Goal: Task Accomplishment & Management: Use online tool/utility

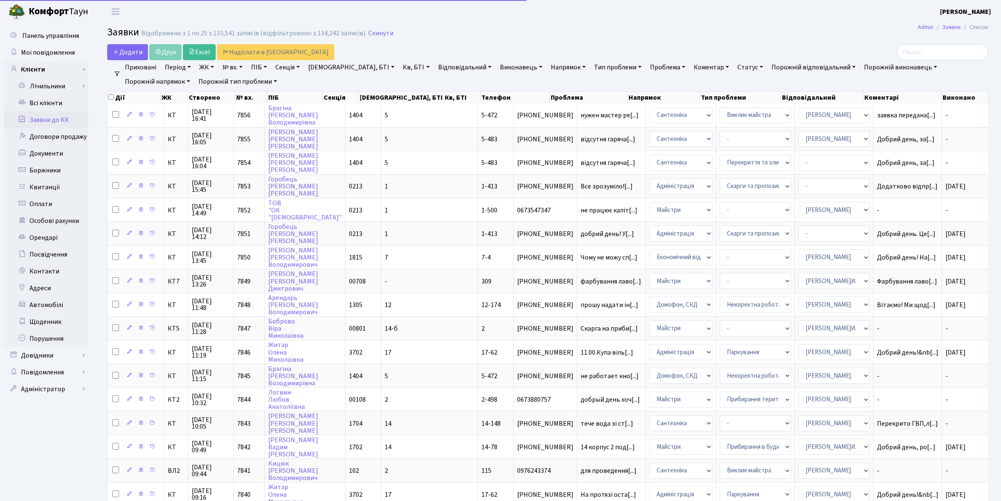
select select "25"
click at [376, 34] on link "Скинути" at bounding box center [380, 33] width 25 height 8
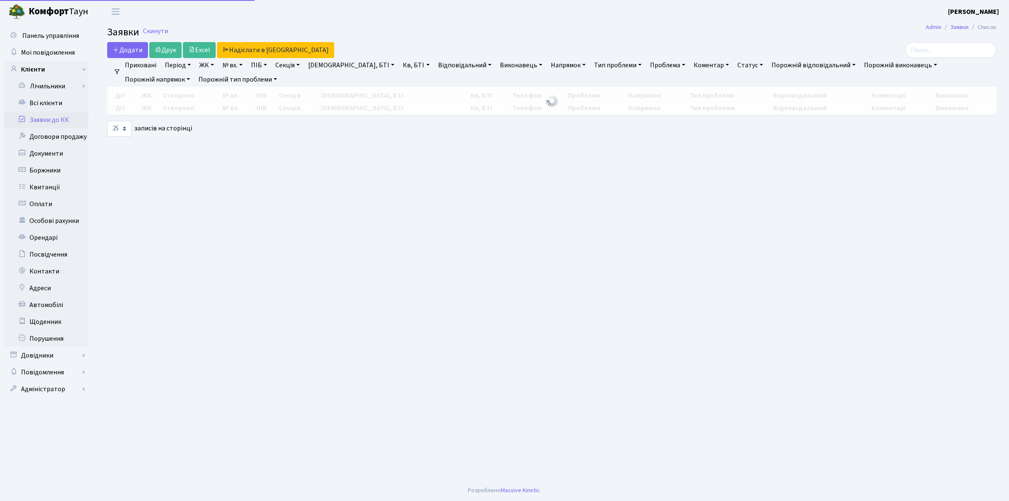
select select "25"
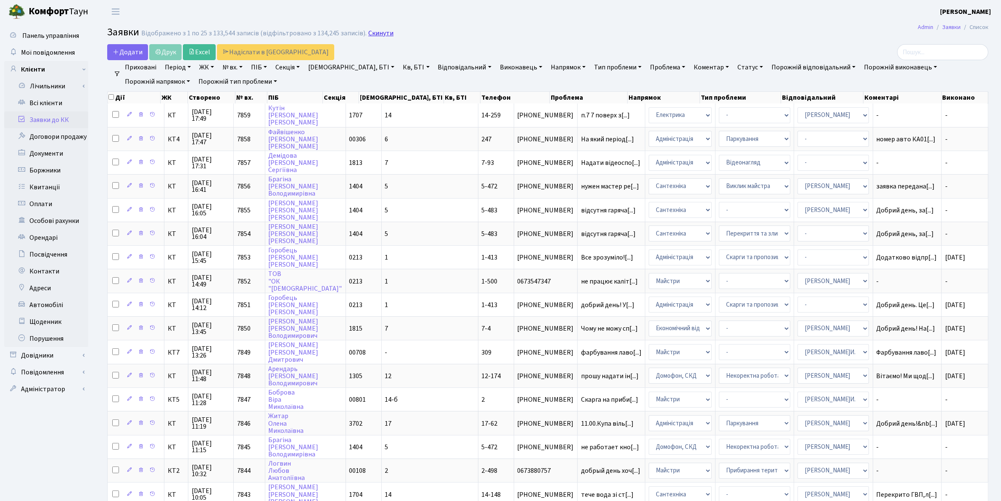
click at [376, 35] on link "Скинути" at bounding box center [380, 33] width 25 height 8
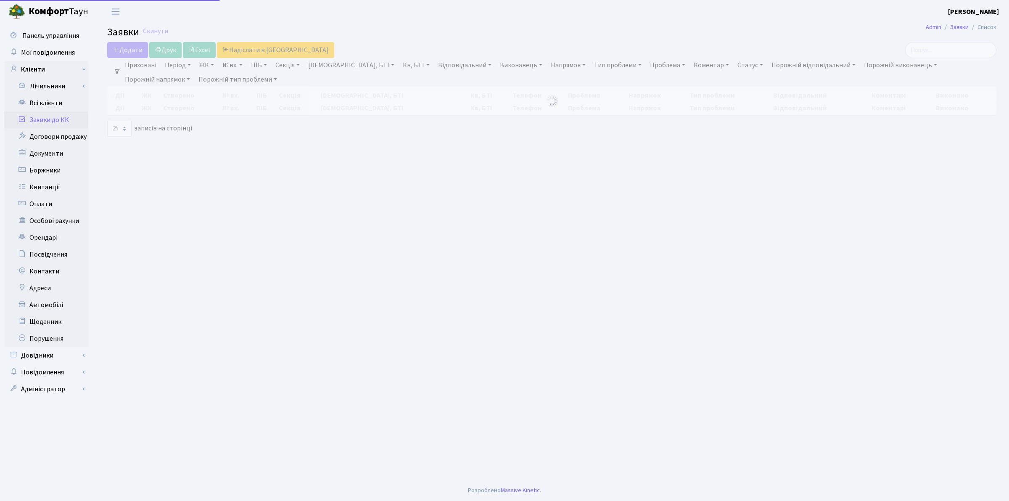
select select "25"
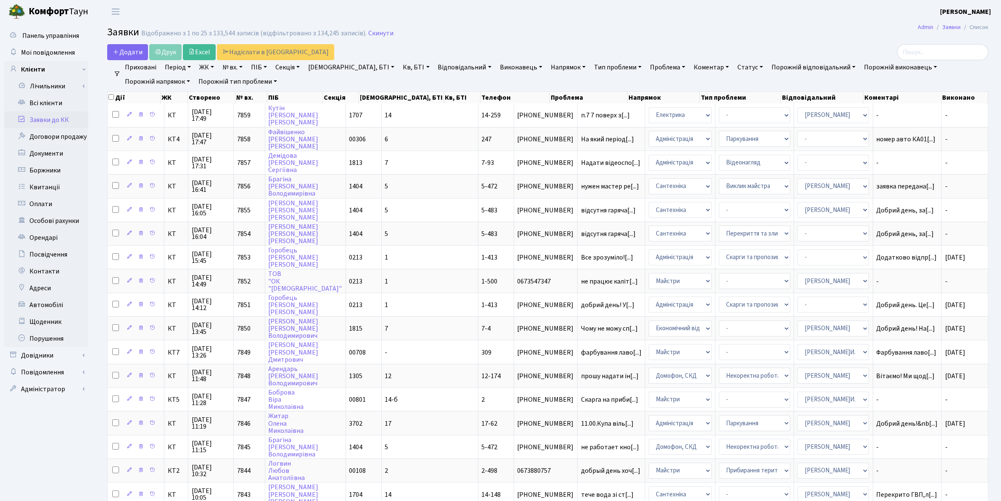
click at [547, 66] on link "Напрямок" at bounding box center [568, 67] width 42 height 14
click at [549, 108] on li "Домофон, СКД" at bounding box center [600, 111] width 102 height 15
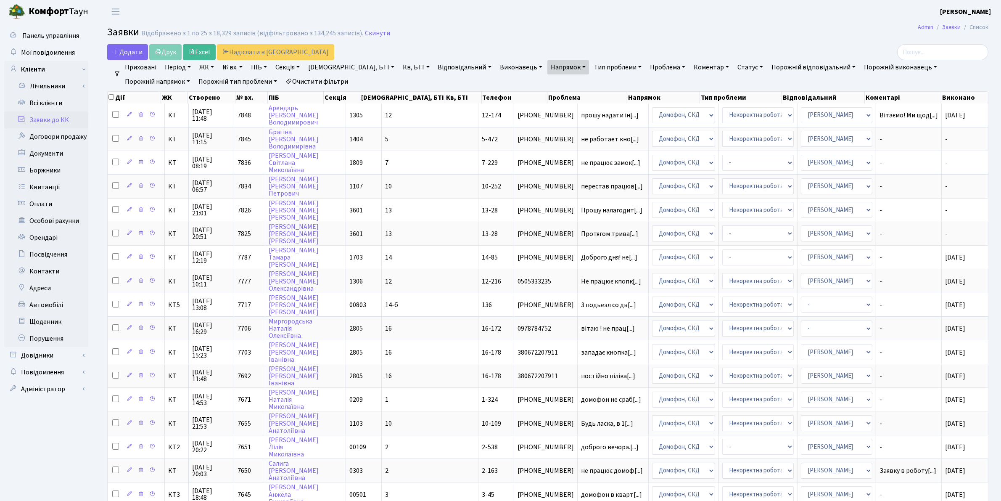
click at [734, 64] on link "Статус" at bounding box center [750, 67] width 32 height 14
click at [734, 116] on link "Не виконано" at bounding box center [767, 118] width 66 height 13
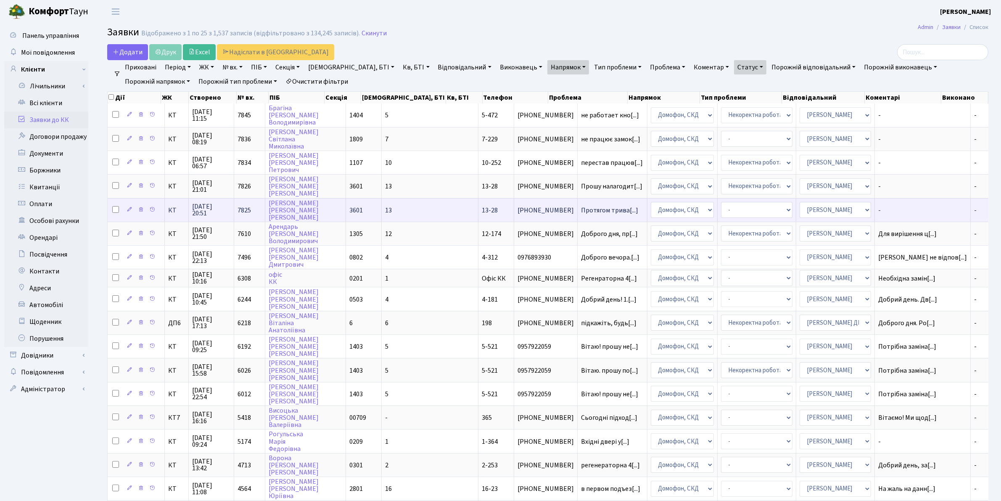
click at [116, 208] on input "checkbox" at bounding box center [115, 209] width 7 height 7
checkbox input "true"
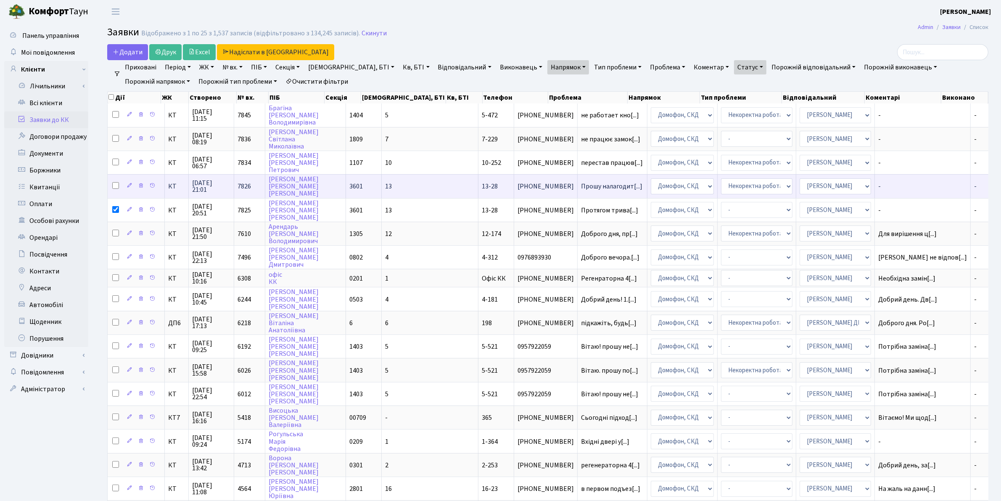
click at [114, 183] on input "checkbox" at bounding box center [115, 185] width 7 height 7
checkbox input "true"
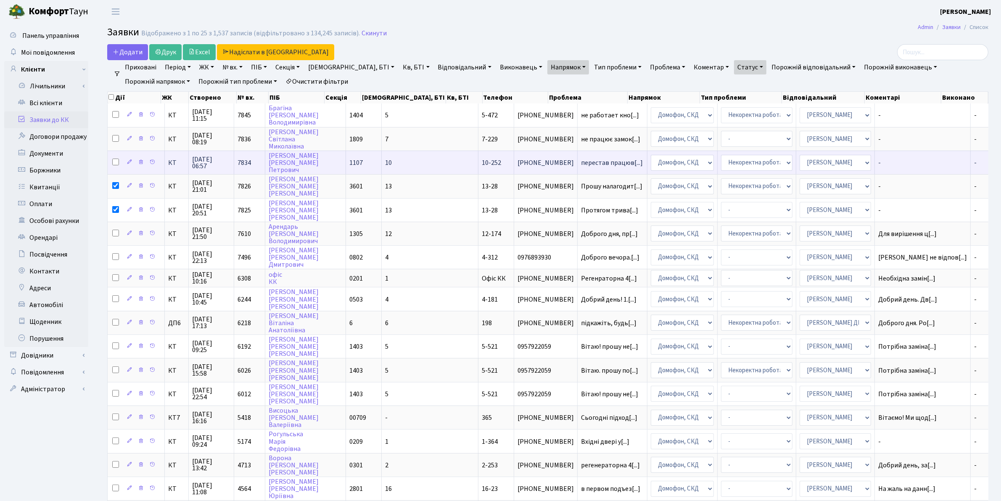
click at [118, 162] on input "checkbox" at bounding box center [115, 162] width 7 height 7
checkbox input "true"
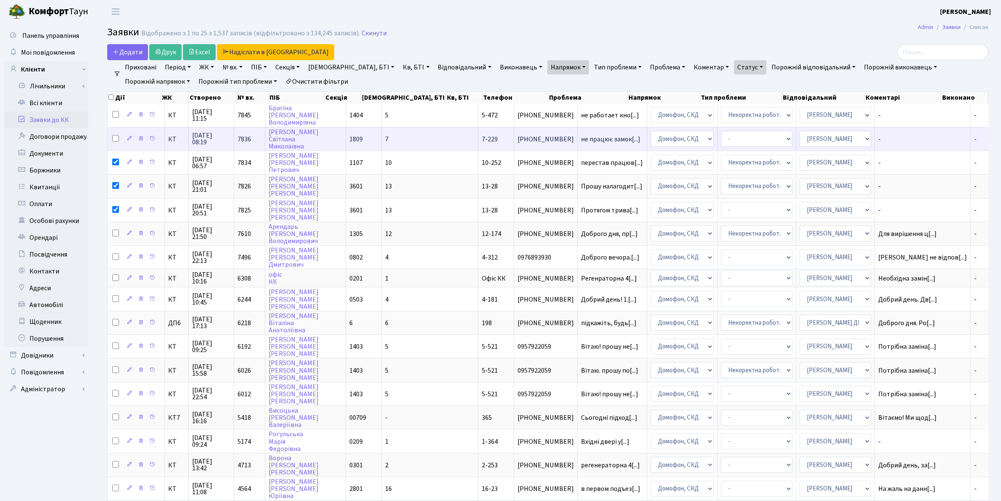
click at [114, 139] on input "checkbox" at bounding box center [115, 138] width 7 height 7
checkbox input "true"
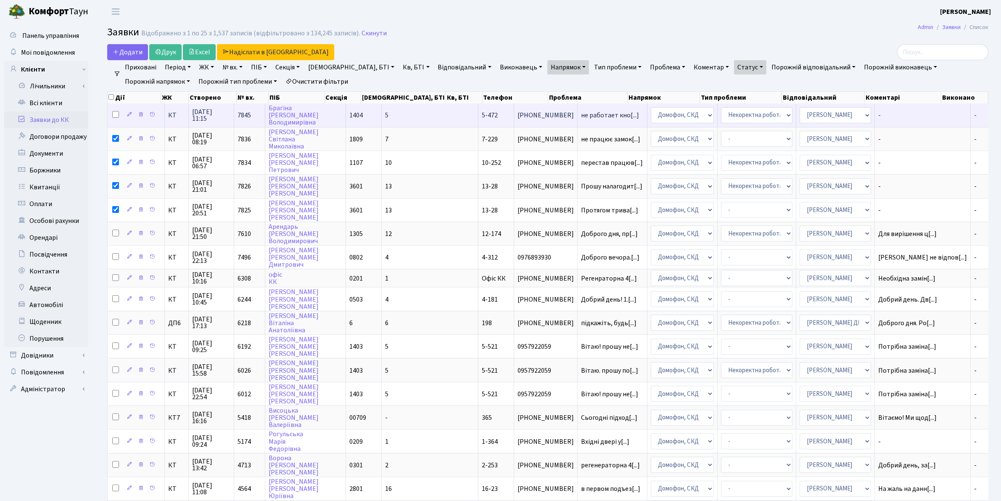
click at [116, 115] on input "checkbox" at bounding box center [115, 114] width 7 height 7
checkbox input "true"
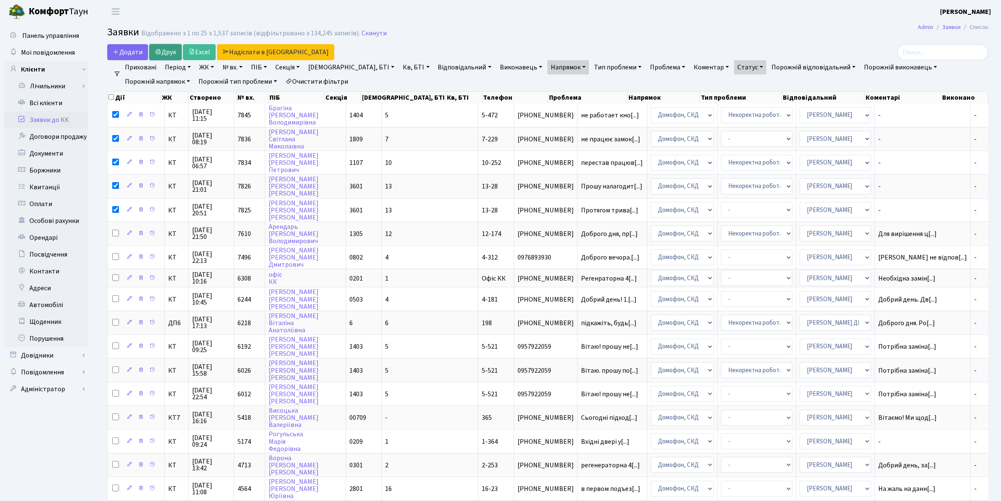
click at [172, 53] on link "Друк" at bounding box center [165, 52] width 32 height 16
click at [111, 99] on input "checkbox" at bounding box center [110, 96] width 5 height 5
checkbox input "true"
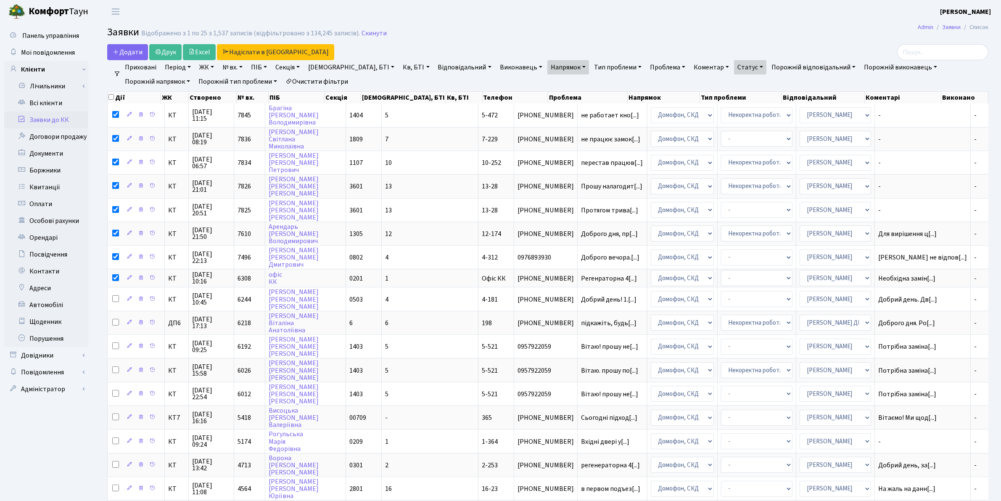
checkbox input "true"
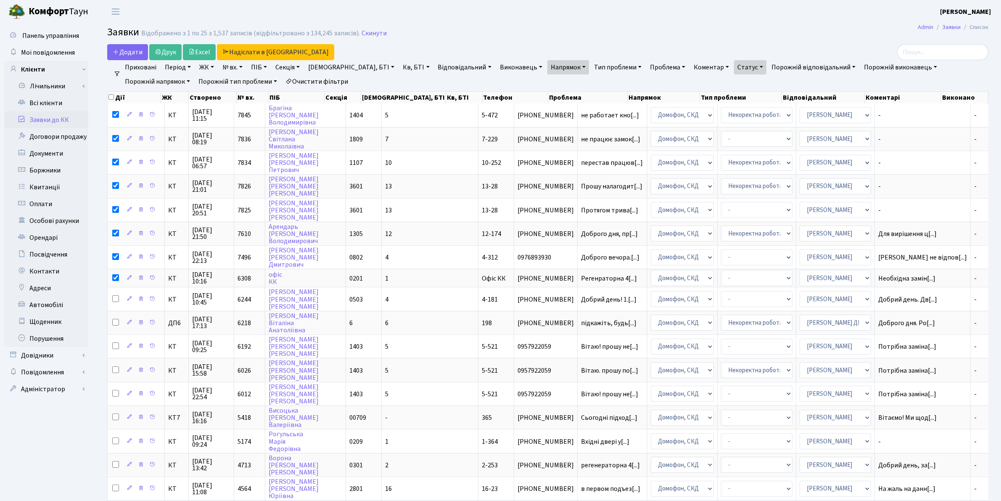
checkbox input "true"
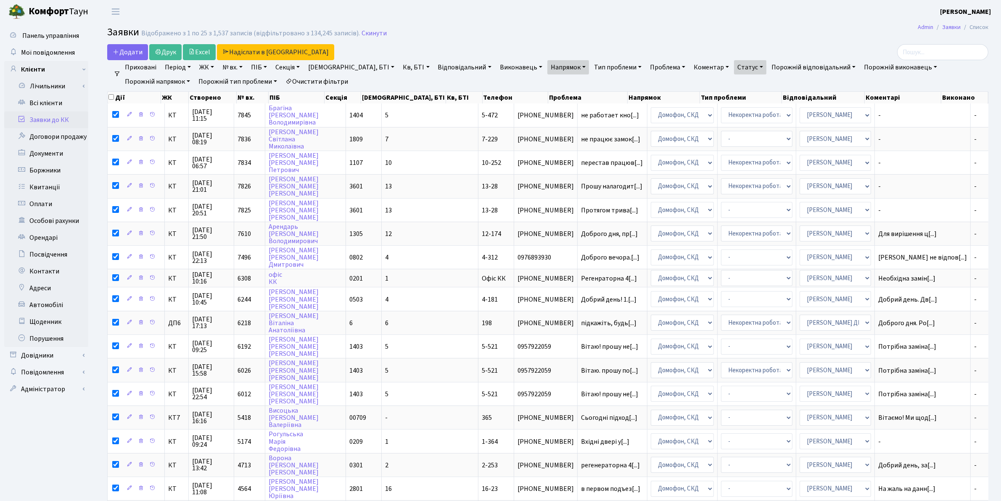
checkbox input "true"
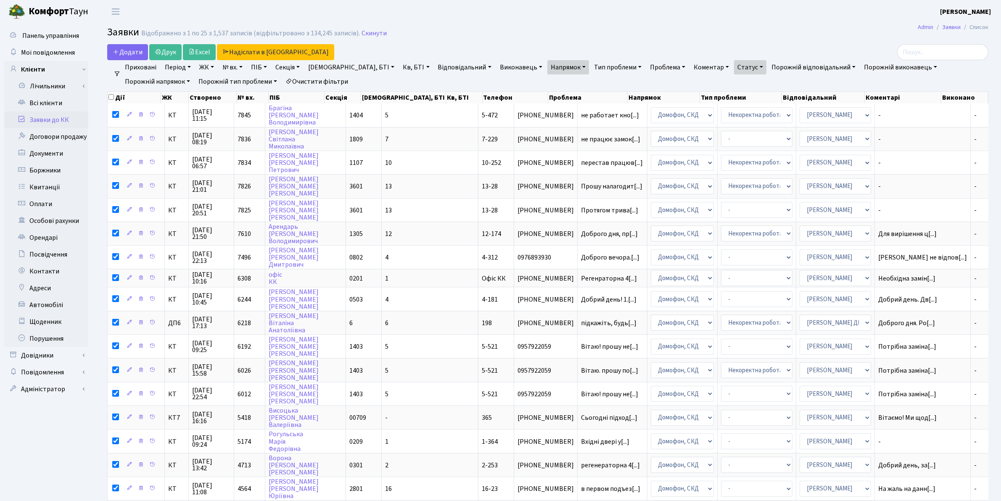
checkbox input "true"
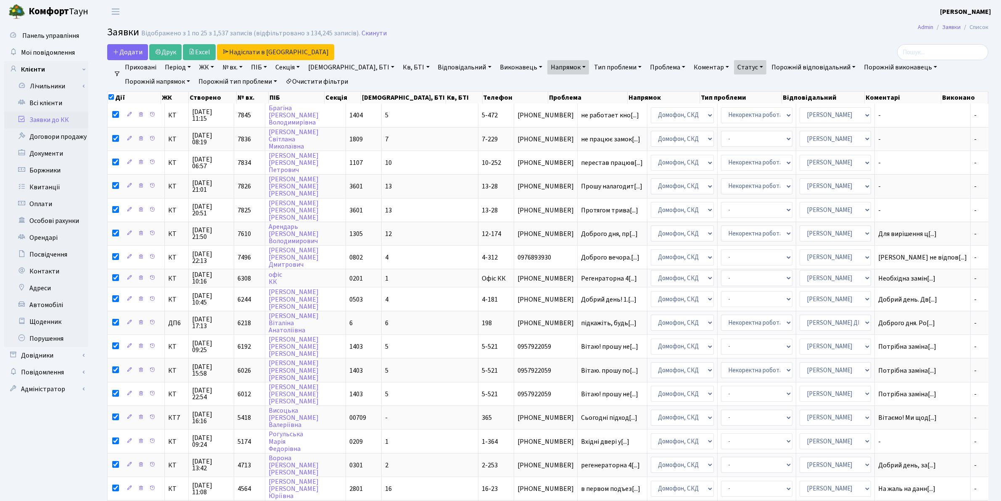
checkbox input "true"
click at [111, 99] on input "checkbox" at bounding box center [110, 96] width 5 height 5
checkbox input "false"
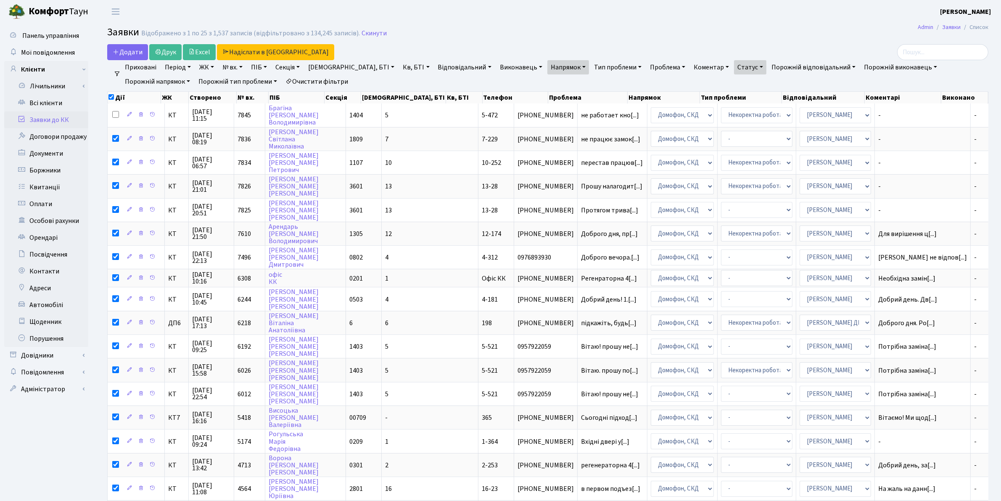
checkbox input "false"
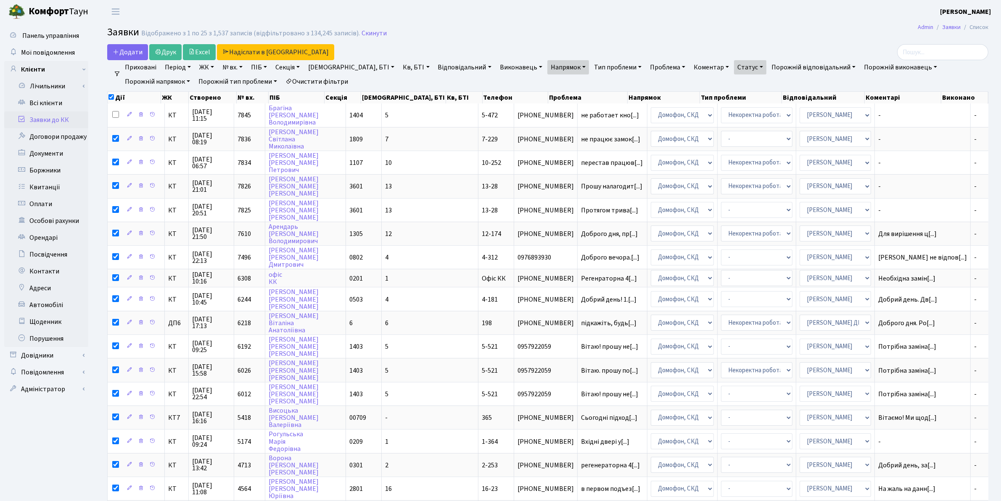
checkbox input "false"
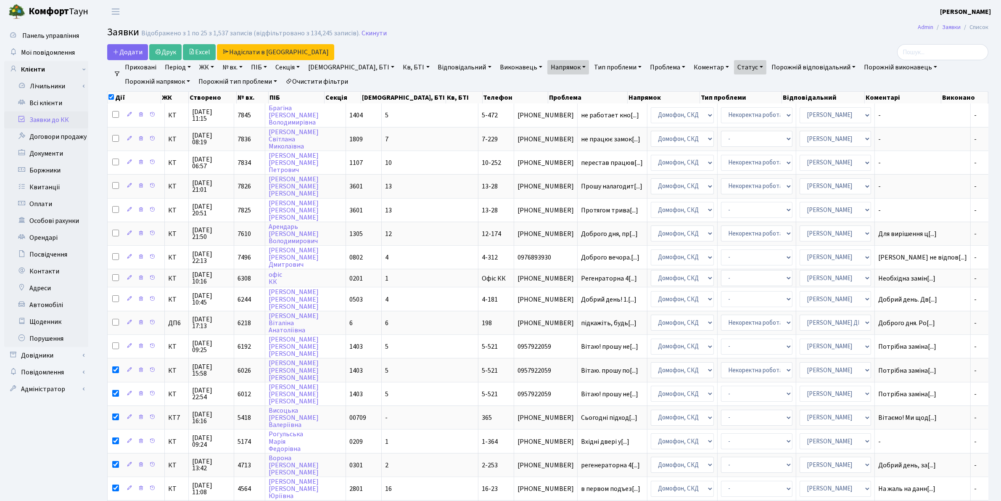
checkbox input "false"
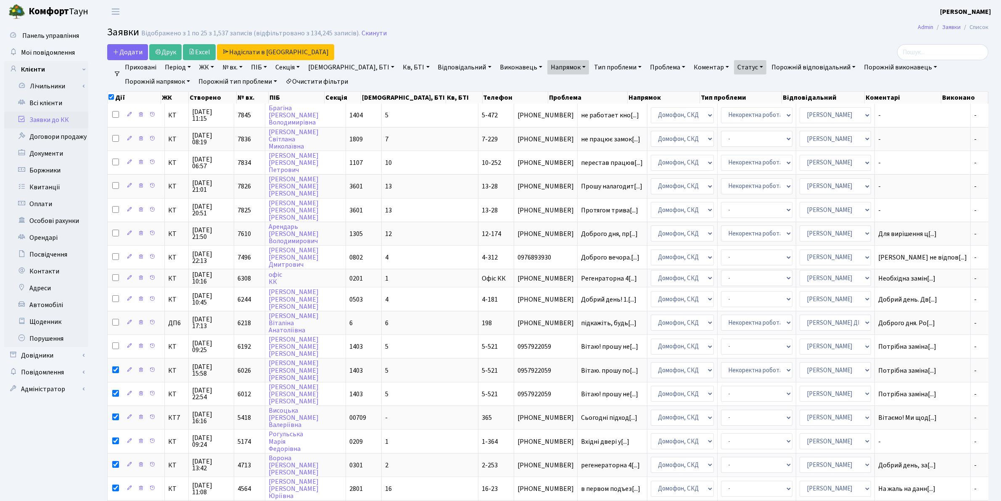
checkbox input "false"
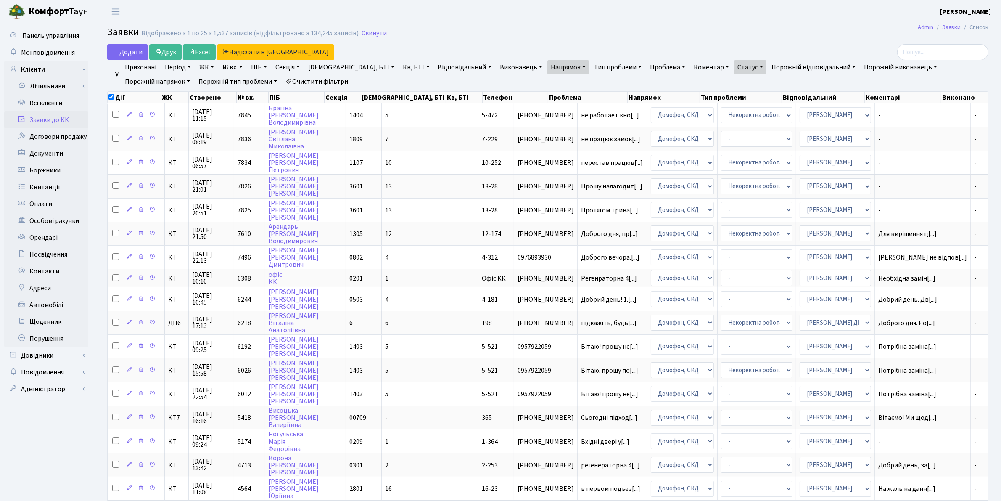
checkbox input "false"
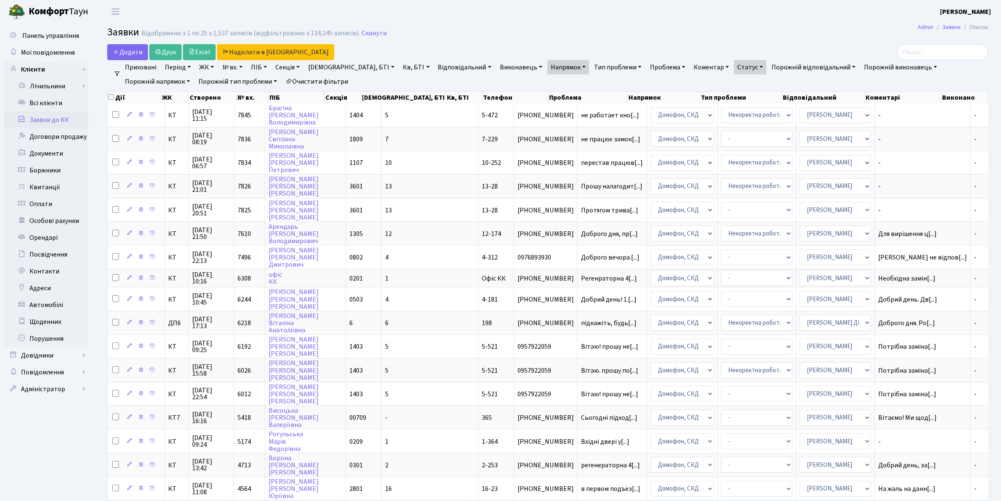
checkbox input "false"
click at [547, 69] on link "Напрямок" at bounding box center [568, 67] width 42 height 14
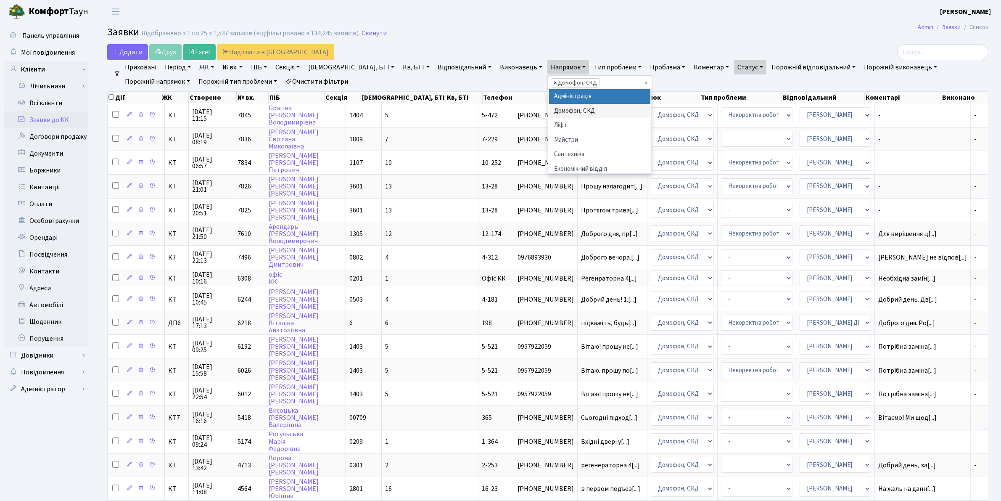
click at [554, 82] on span "×" at bounding box center [555, 83] width 3 height 8
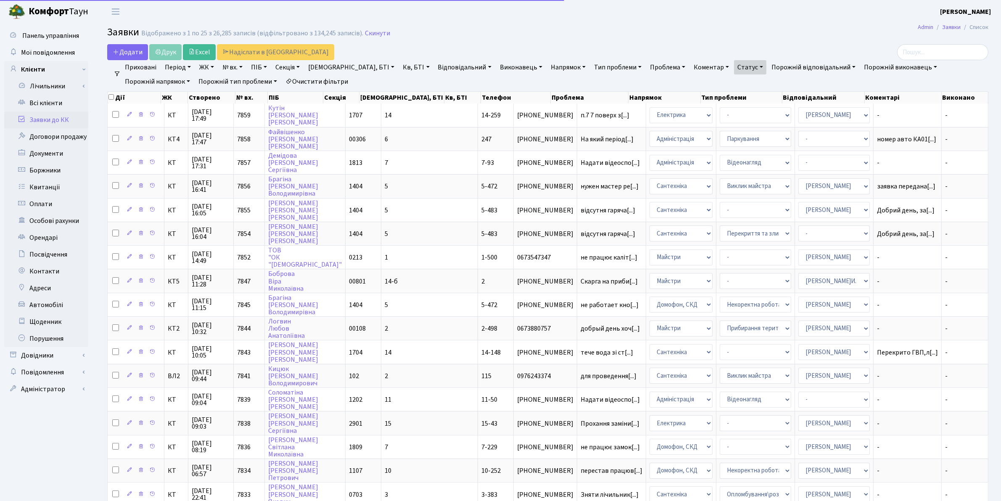
click at [547, 67] on link "Напрямок" at bounding box center [568, 67] width 42 height 14
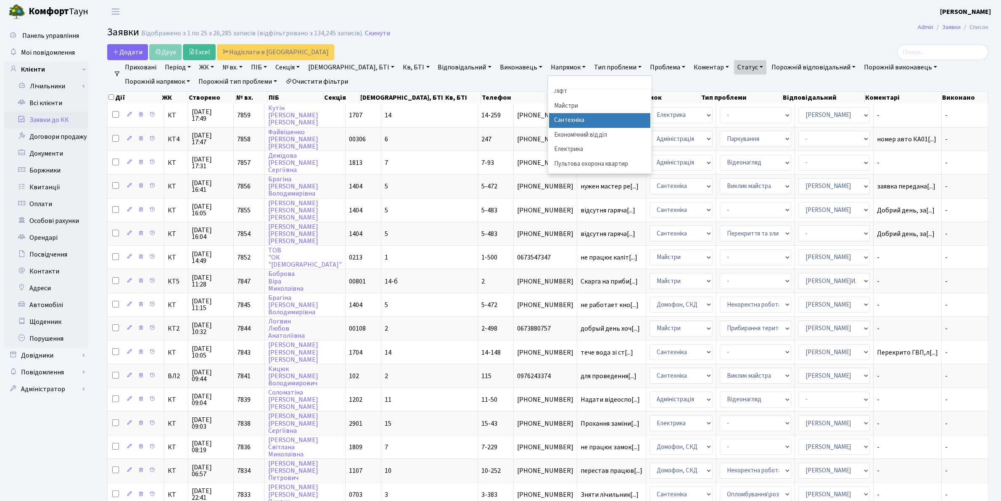
scroll to position [53, 0]
click at [549, 131] on li "Електрика" at bounding box center [600, 131] width 102 height 15
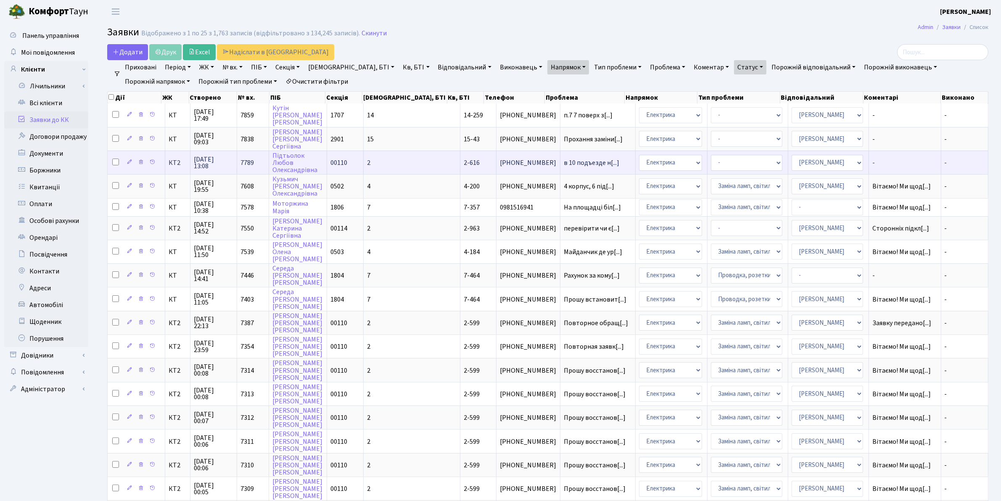
click at [114, 161] on input "checkbox" at bounding box center [115, 162] width 7 height 7
checkbox input "true"
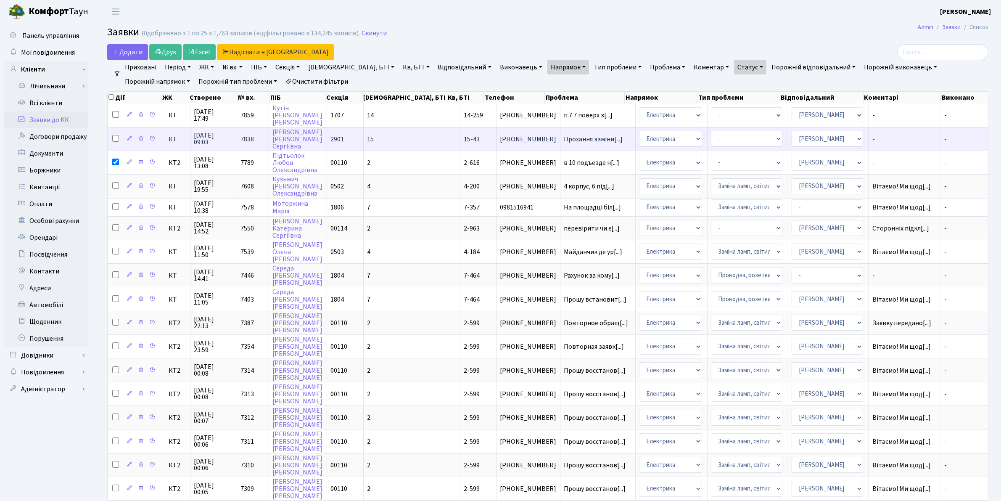
click at [114, 139] on input "checkbox" at bounding box center [115, 138] width 7 height 7
checkbox input "true"
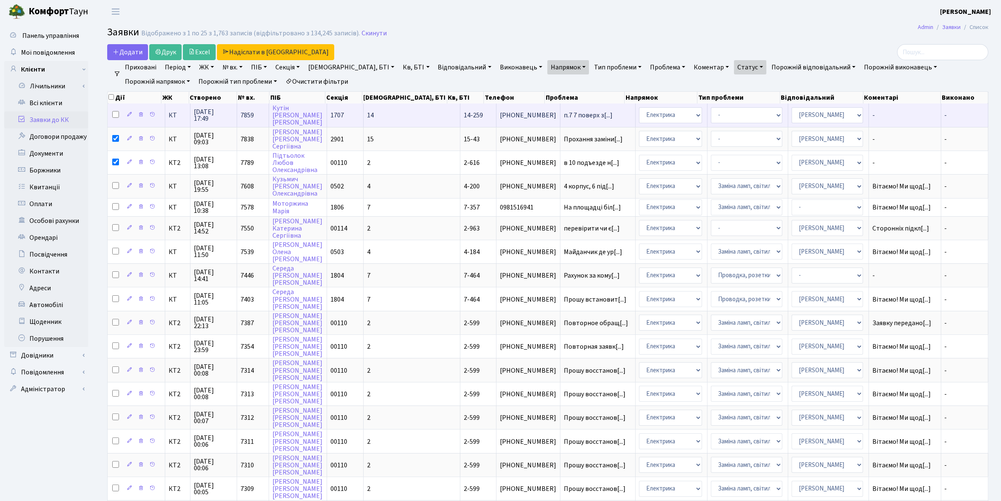
click at [115, 114] on input "checkbox" at bounding box center [115, 114] width 7 height 7
checkbox input "true"
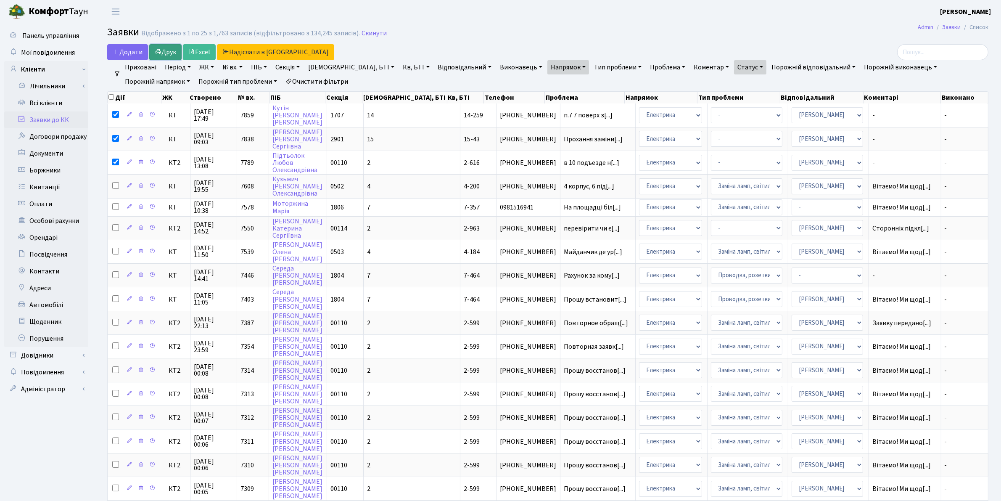
click at [164, 51] on link "Друк" at bounding box center [165, 52] width 32 height 16
click at [110, 99] on input "checkbox" at bounding box center [110, 96] width 5 height 5
checkbox input "true"
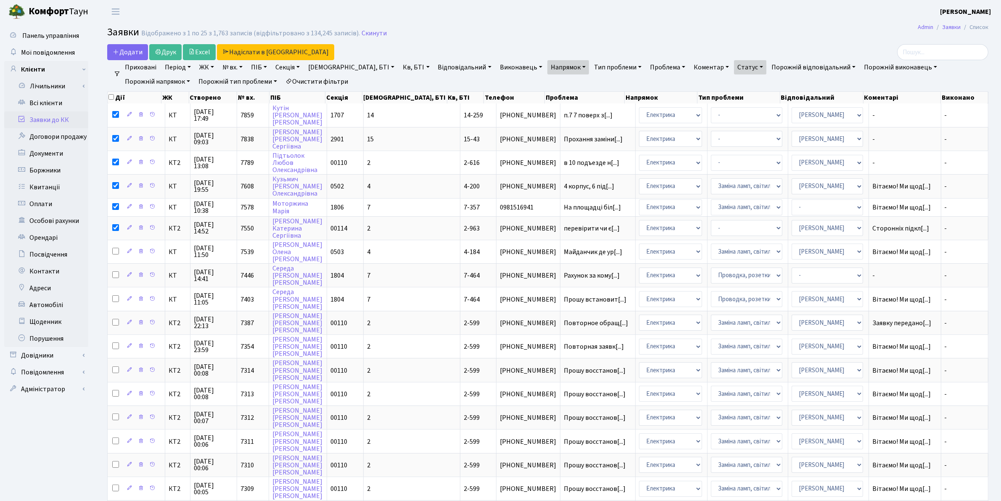
checkbox input "true"
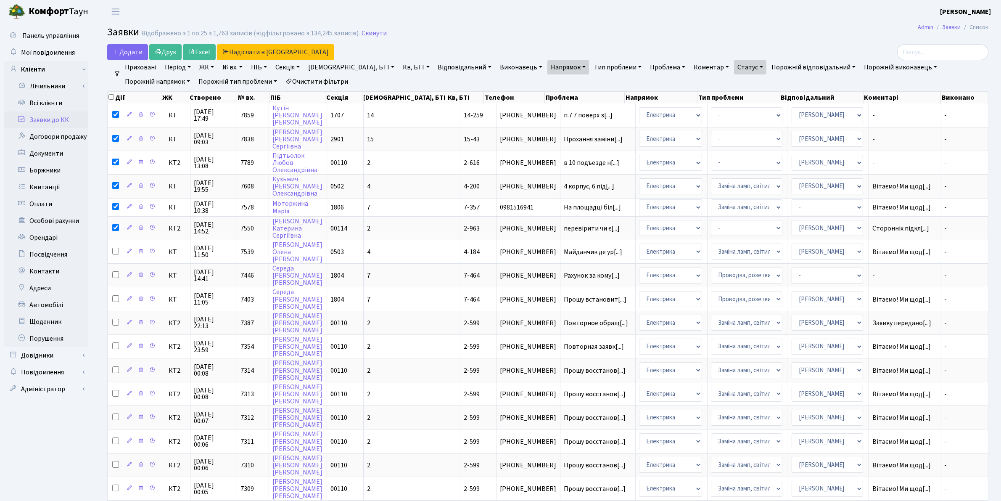
checkbox input "true"
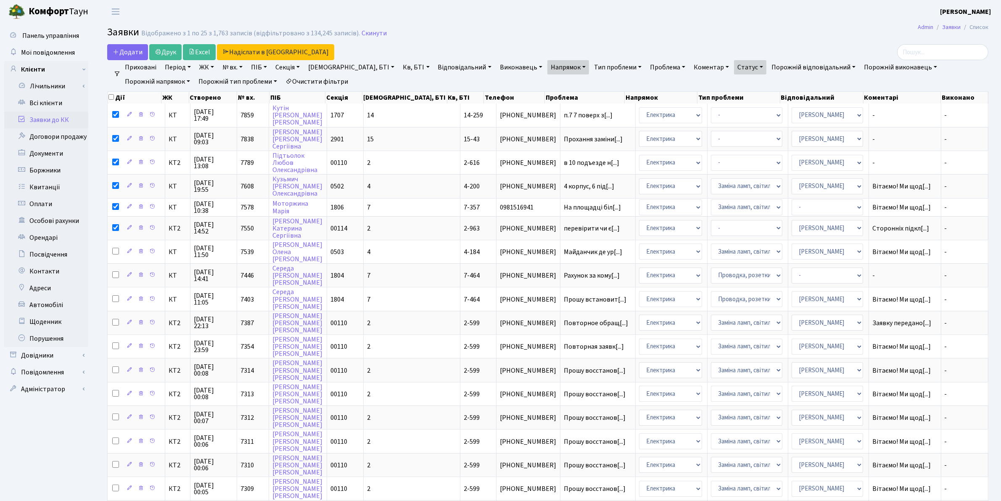
checkbox input "true"
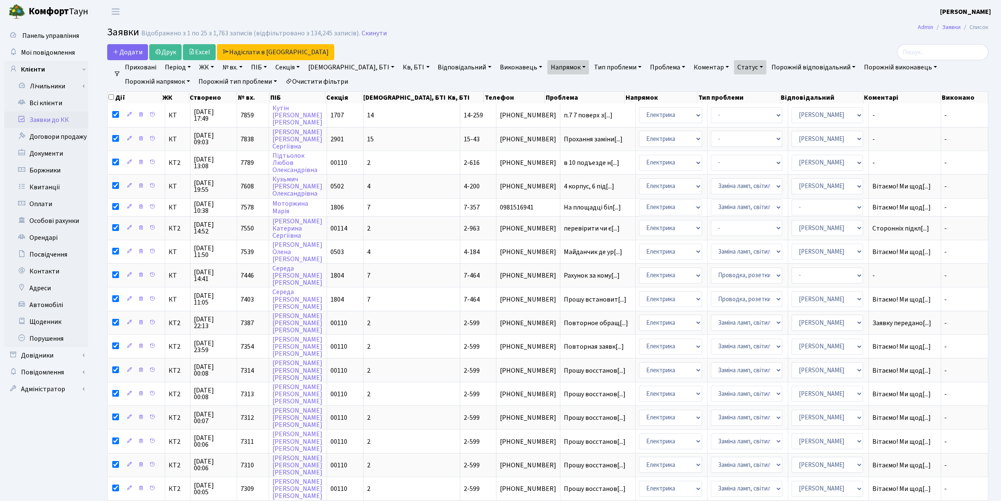
checkbox input "true"
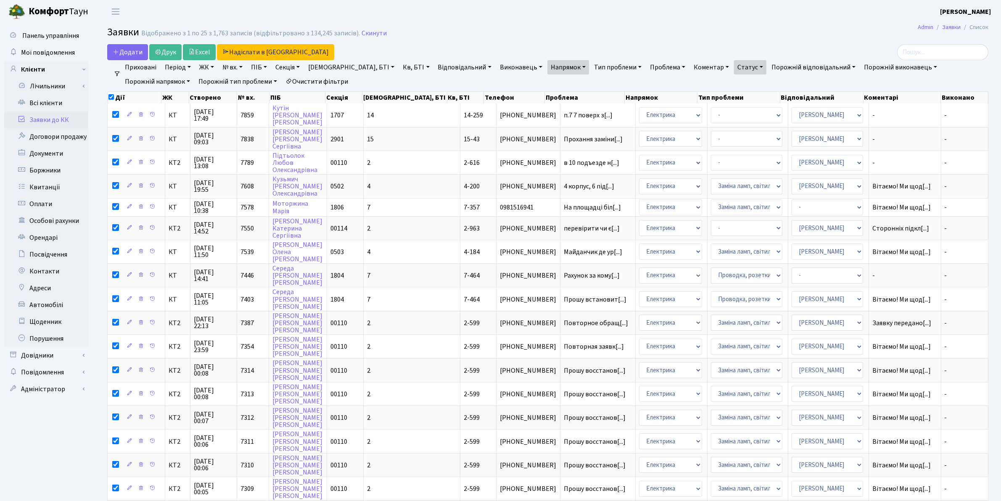
checkbox input "true"
click at [110, 99] on input "checkbox" at bounding box center [110, 96] width 5 height 5
checkbox input "false"
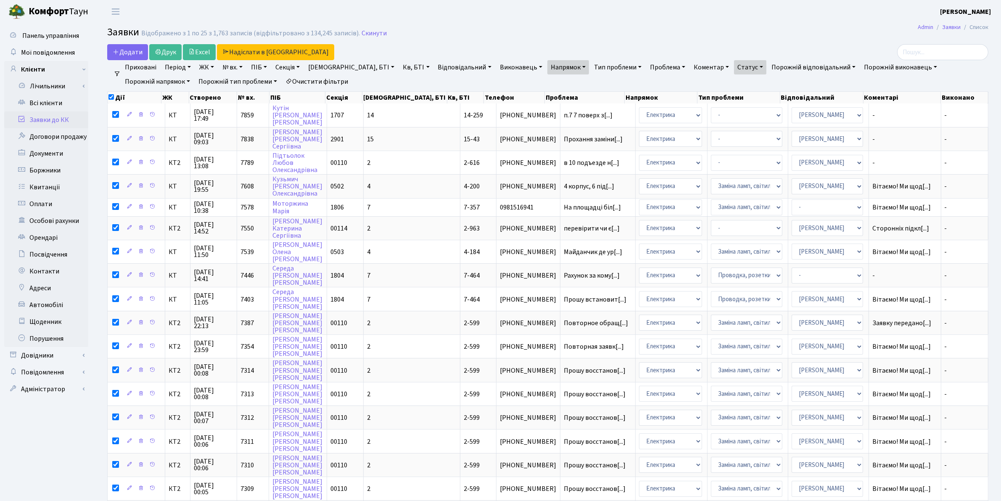
checkbox input "false"
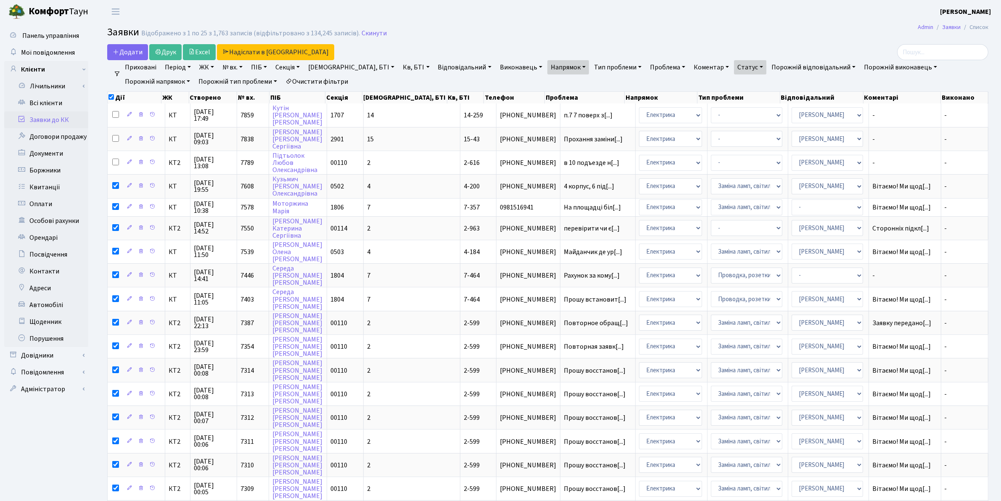
checkbox input "false"
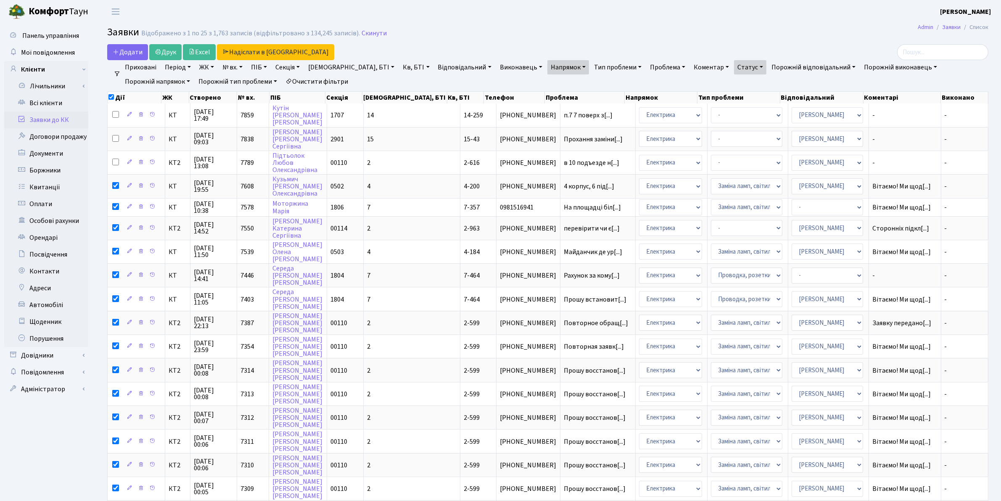
checkbox input "false"
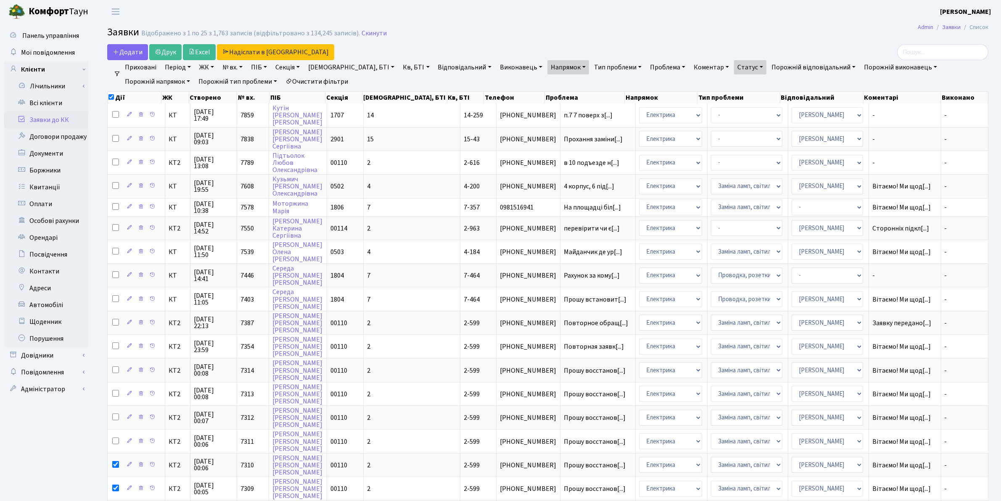
checkbox input "false"
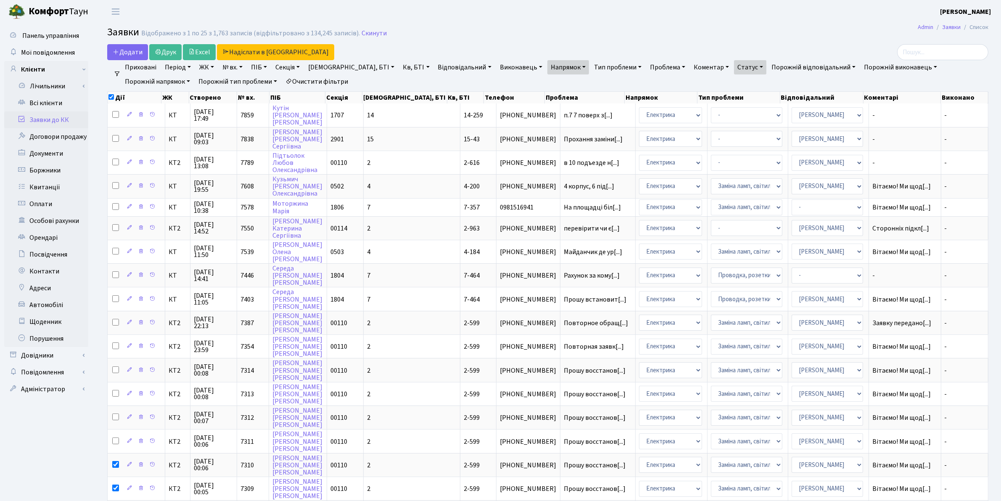
checkbox input "false"
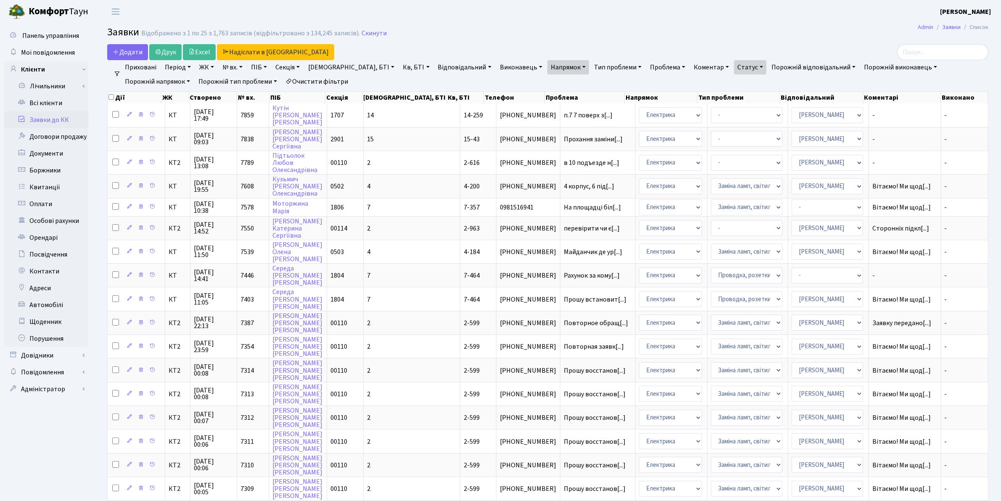
checkbox input "false"
